Goal: Find specific page/section: Find specific page/section

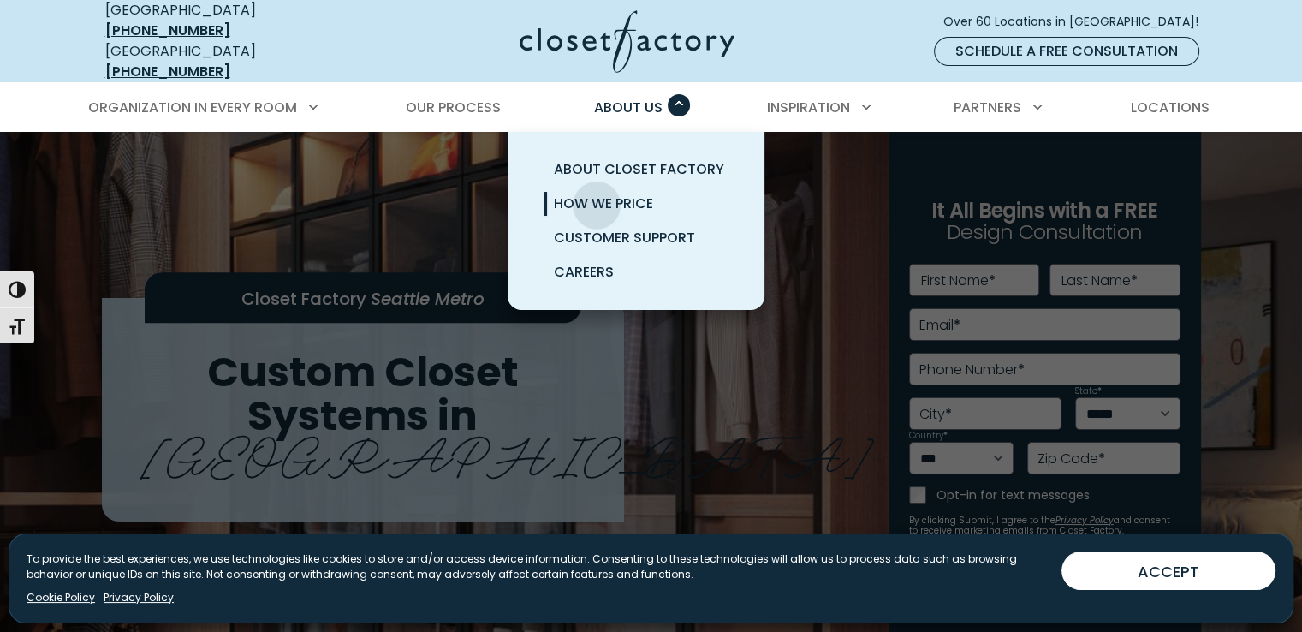
click at [597, 194] on span "How We Price" at bounding box center [603, 204] width 99 height 20
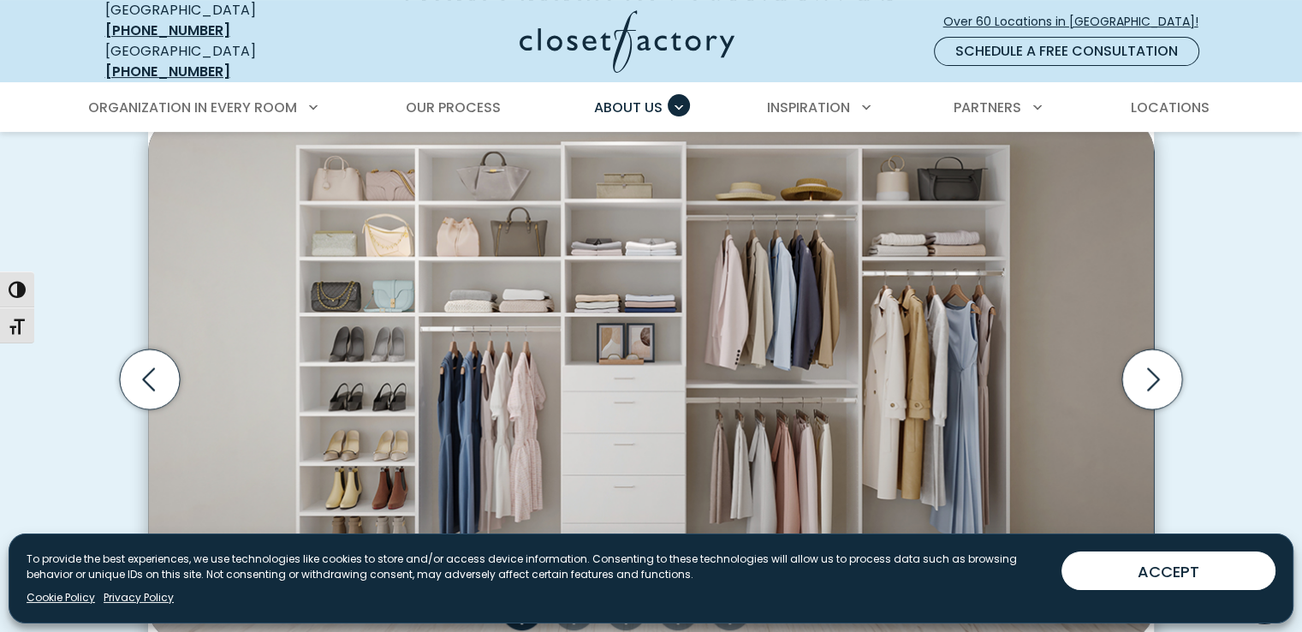
scroll to position [570, 0]
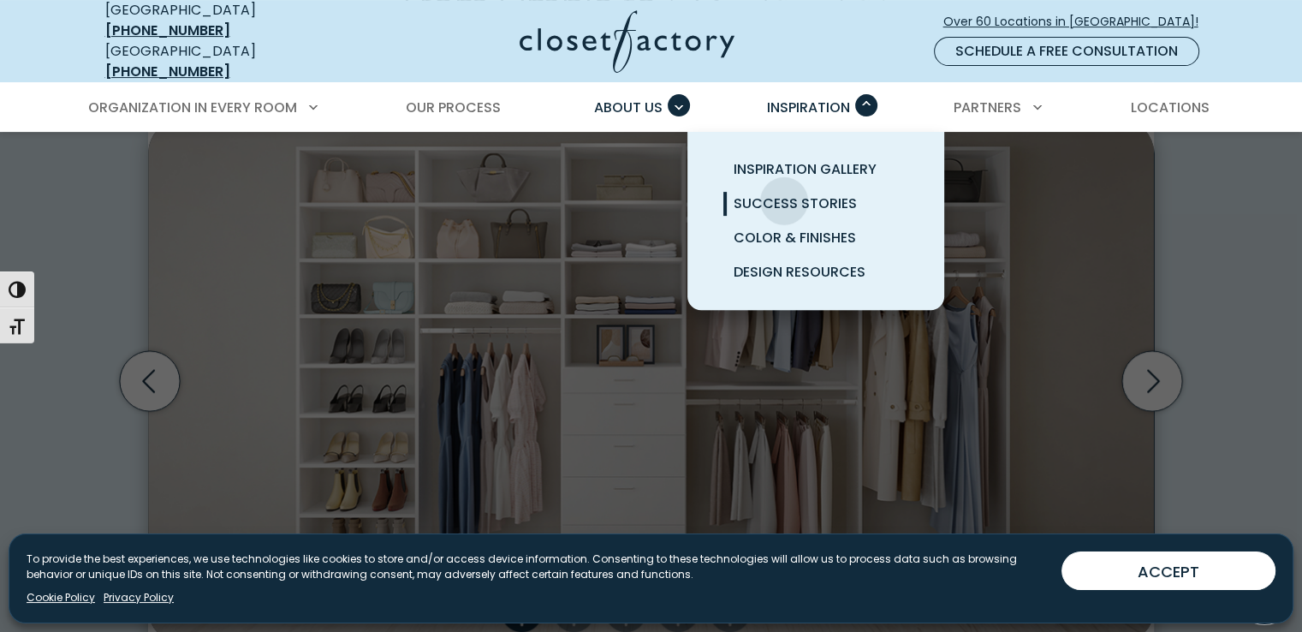
click at [784, 194] on span "Success Stories" at bounding box center [795, 204] width 123 height 20
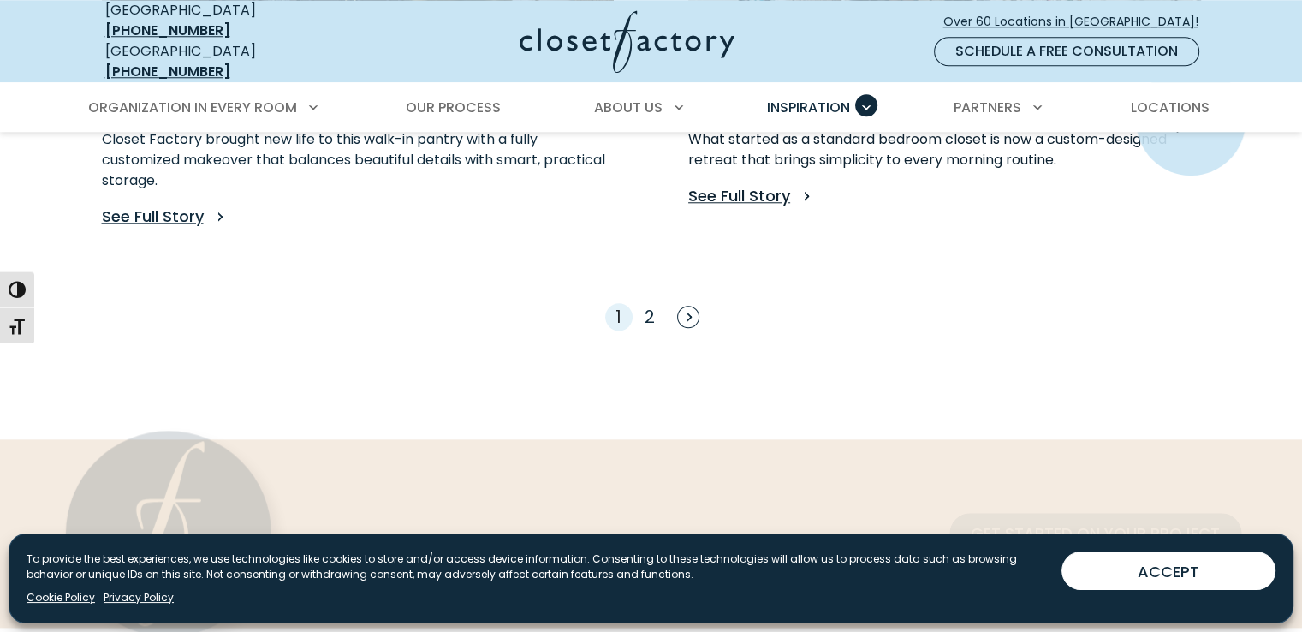
scroll to position [1712, 0]
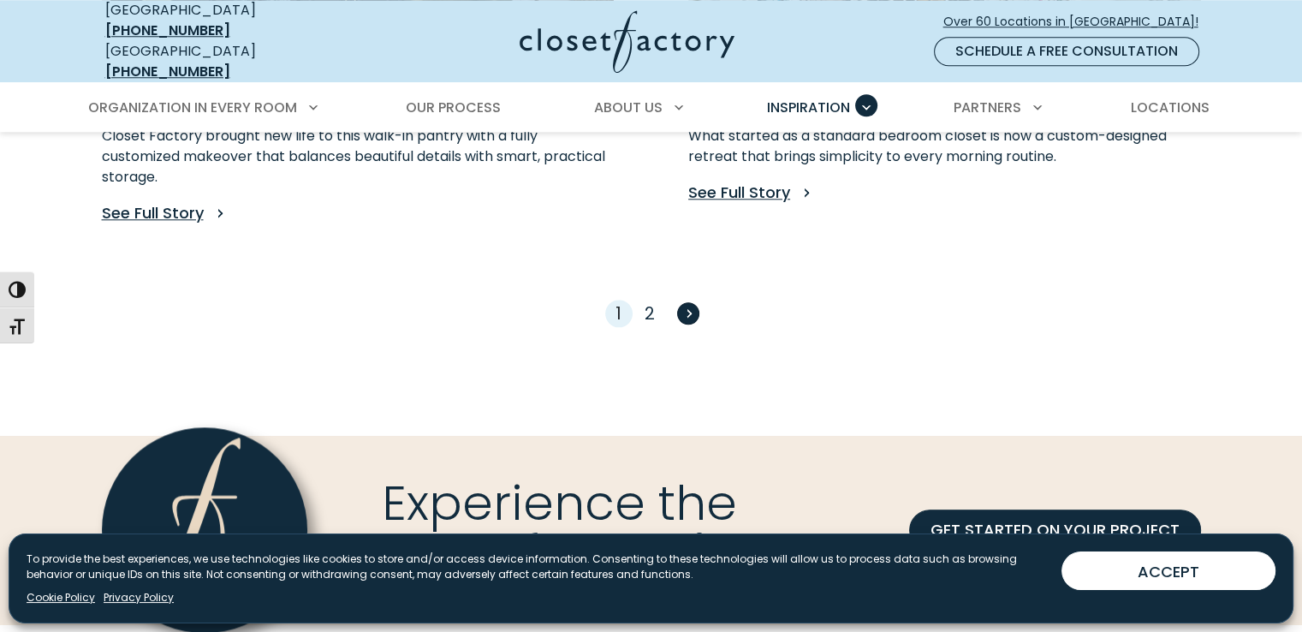
click at [692, 302] on span "Next" at bounding box center [688, 313] width 22 height 22
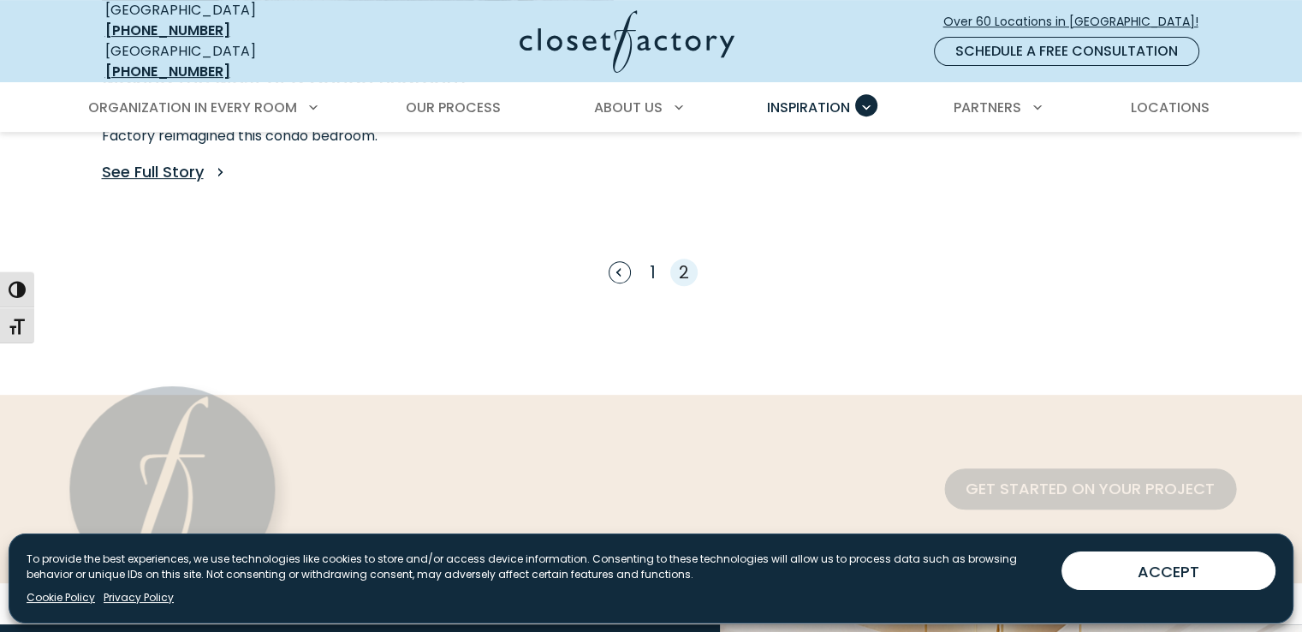
scroll to position [741, 0]
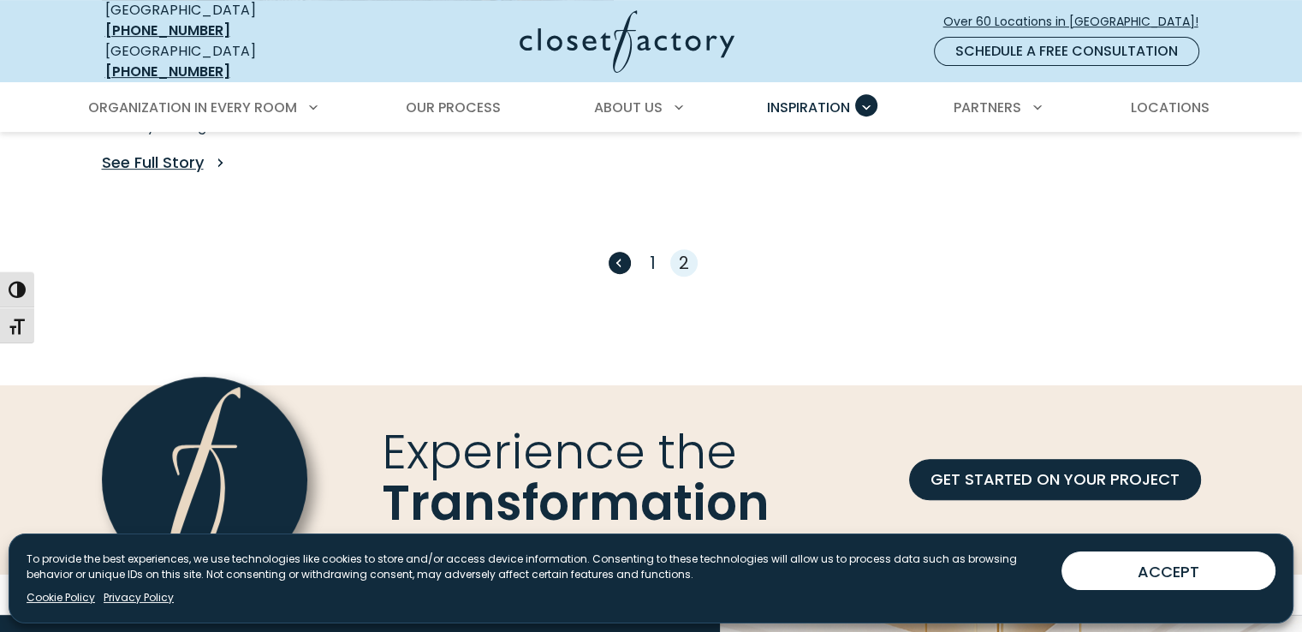
click at [617, 252] on span "Previous" at bounding box center [620, 263] width 22 height 22
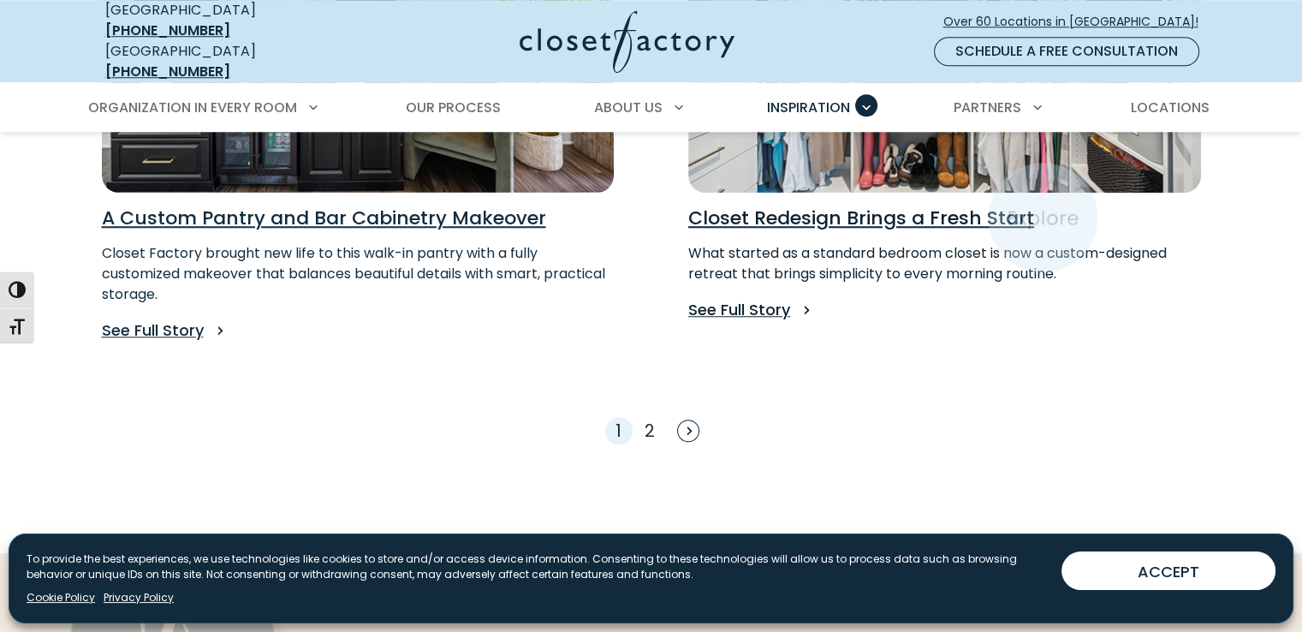
scroll to position [1599, 0]
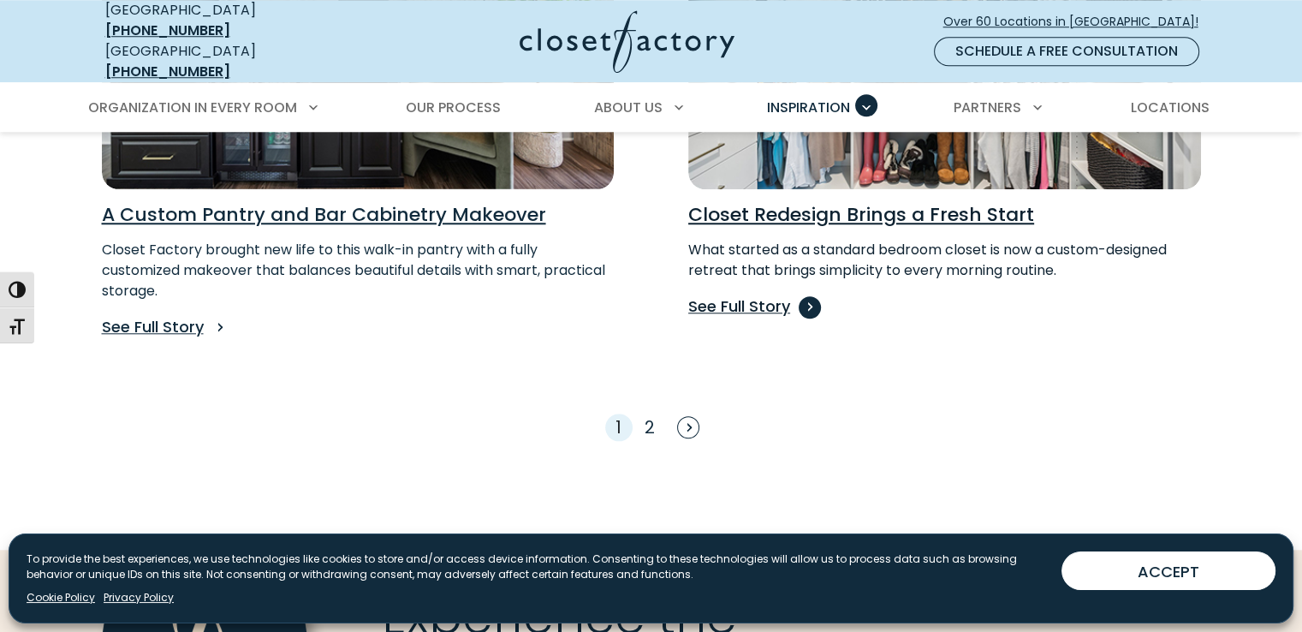
click at [740, 295] on p "See Full Story" at bounding box center [944, 307] width 513 height 24
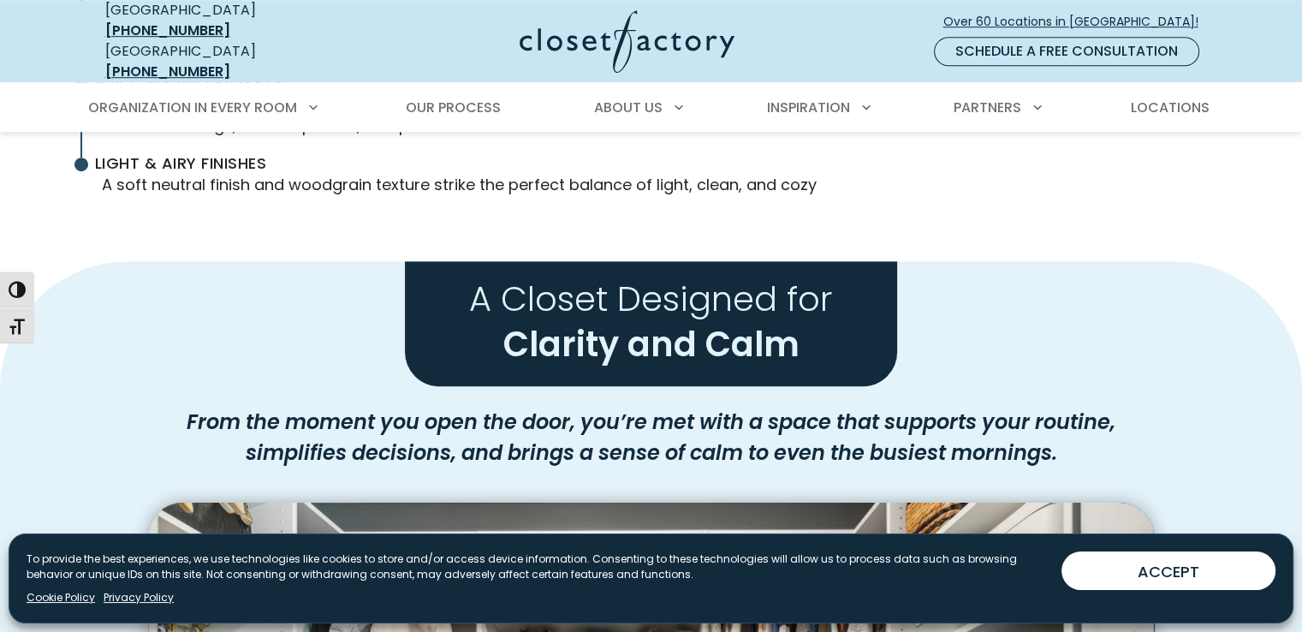
scroll to position [1141, 0]
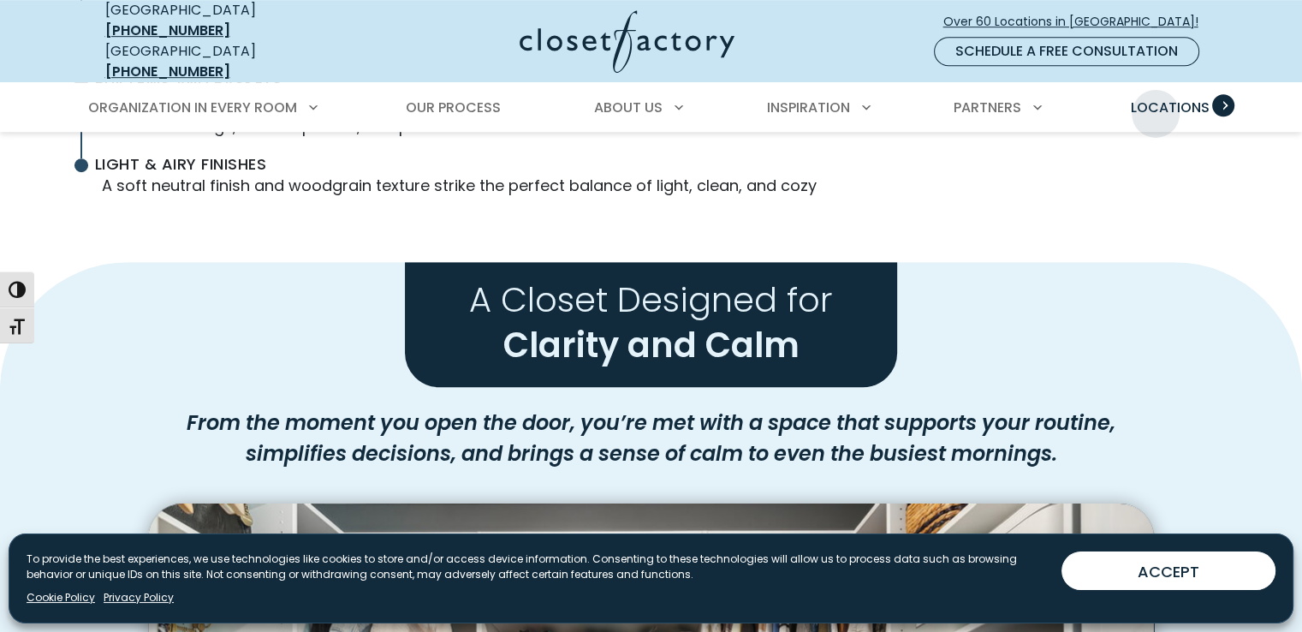
click at [1157, 100] on span "Locations" at bounding box center [1169, 108] width 79 height 20
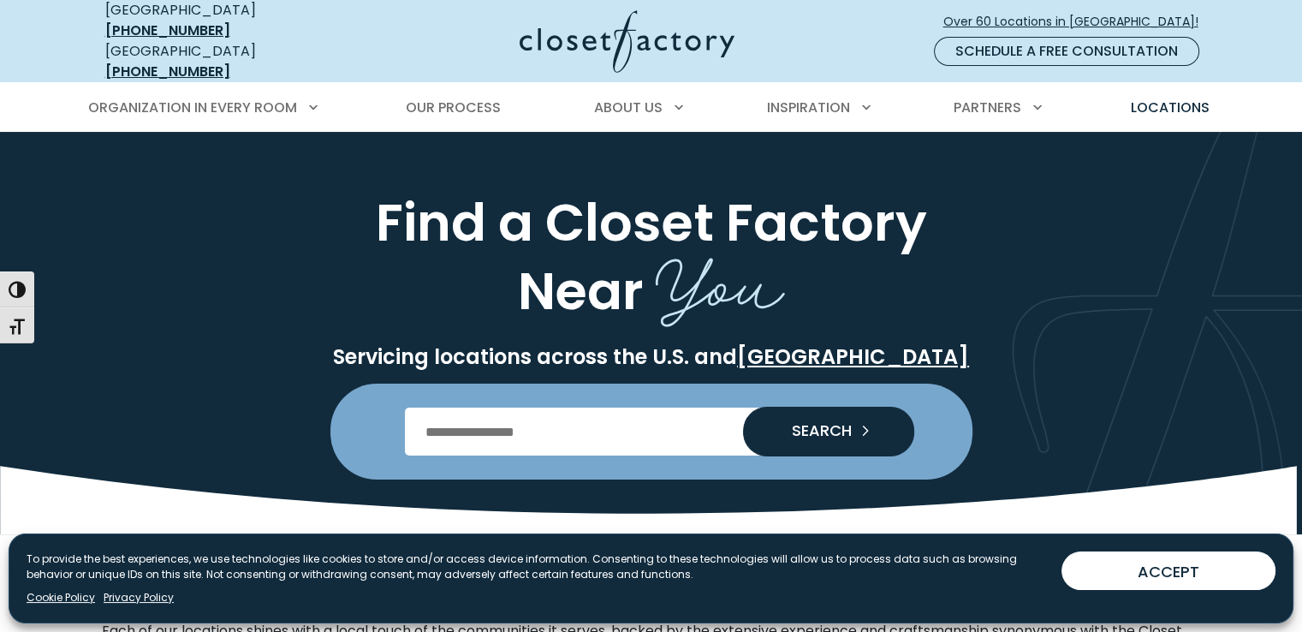
drag, startPoint x: 486, startPoint y: 421, endPoint x: 503, endPoint y: 407, distance: 22.5
click at [485, 420] on input "Enter Postal Code" at bounding box center [651, 432] width 492 height 48
type input "*****"
click at [815, 423] on span "SEARCH" at bounding box center [815, 430] width 74 height 15
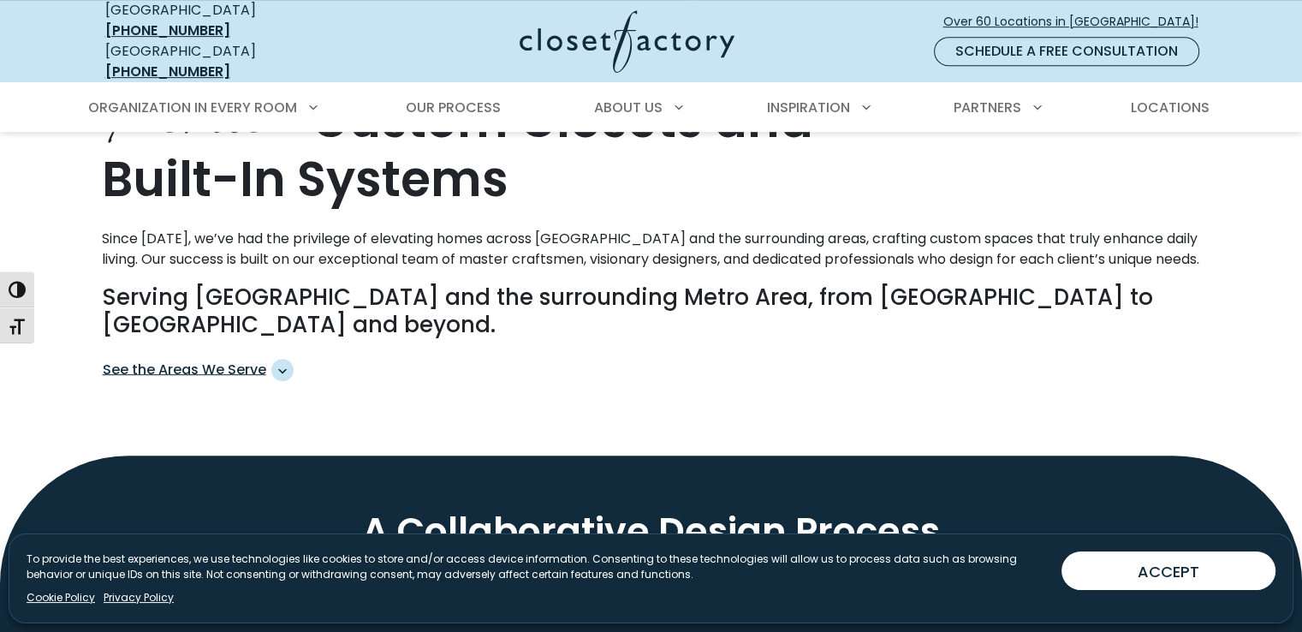
scroll to position [856, 0]
